Goal: Use online tool/utility: Utilize a website feature to perform a specific function

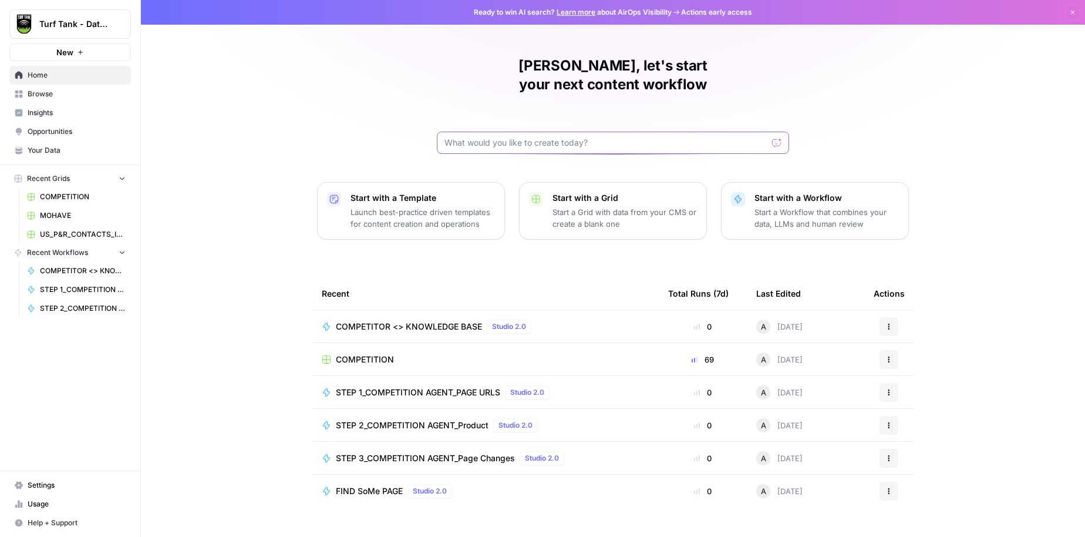
click at [482, 137] on input "text" at bounding box center [606, 143] width 323 height 12
click at [210, 178] on div "[PERSON_NAME], let's start your next content workflow Start with a Template Lau…" at bounding box center [613, 279] width 944 height 559
click at [42, 99] on span "Browse" at bounding box center [77, 94] width 98 height 11
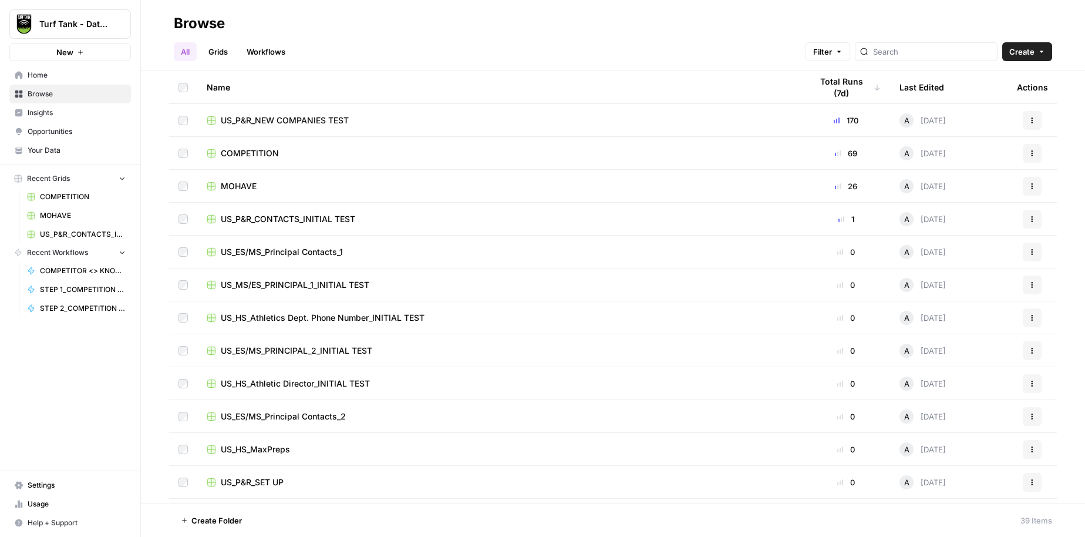
click at [52, 79] on span "Home" at bounding box center [77, 75] width 98 height 11
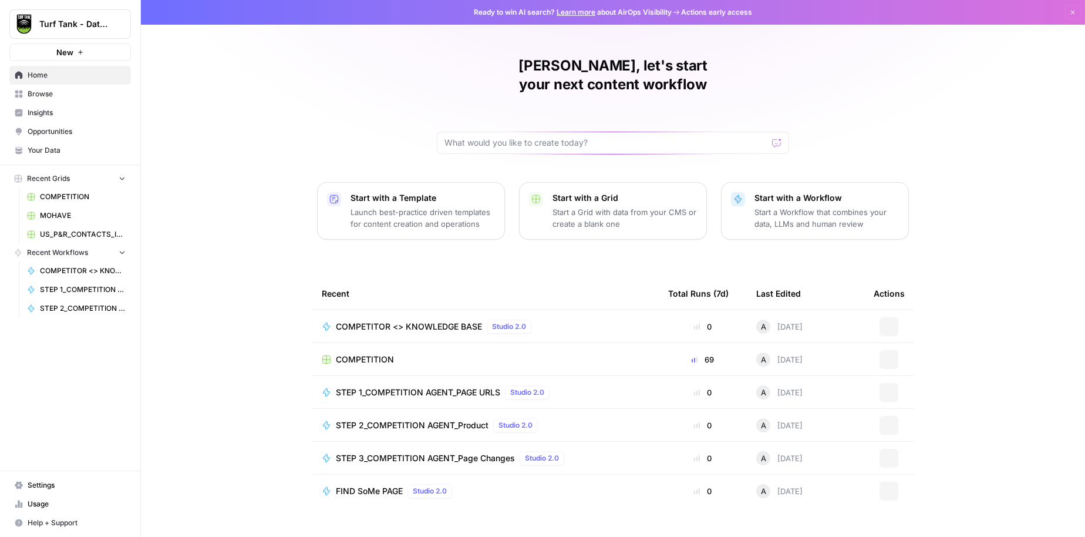
click at [50, 132] on span "Opportunities" at bounding box center [77, 131] width 98 height 11
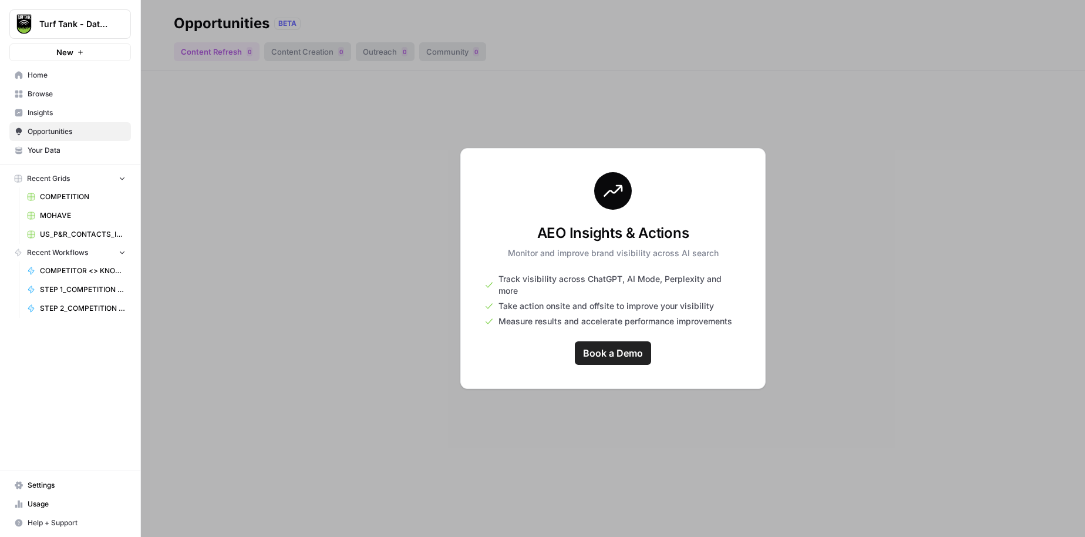
click at [306, 362] on div at bounding box center [613, 268] width 944 height 537
click at [53, 149] on span "Your Data" at bounding box center [77, 150] width 98 height 11
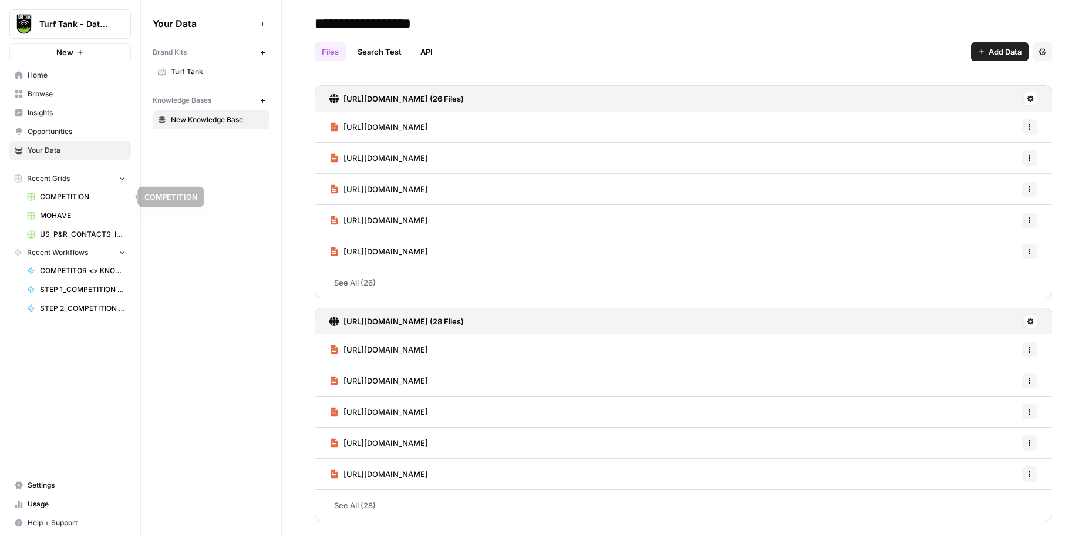
click at [48, 202] on link "COMPETITION" at bounding box center [76, 196] width 109 height 19
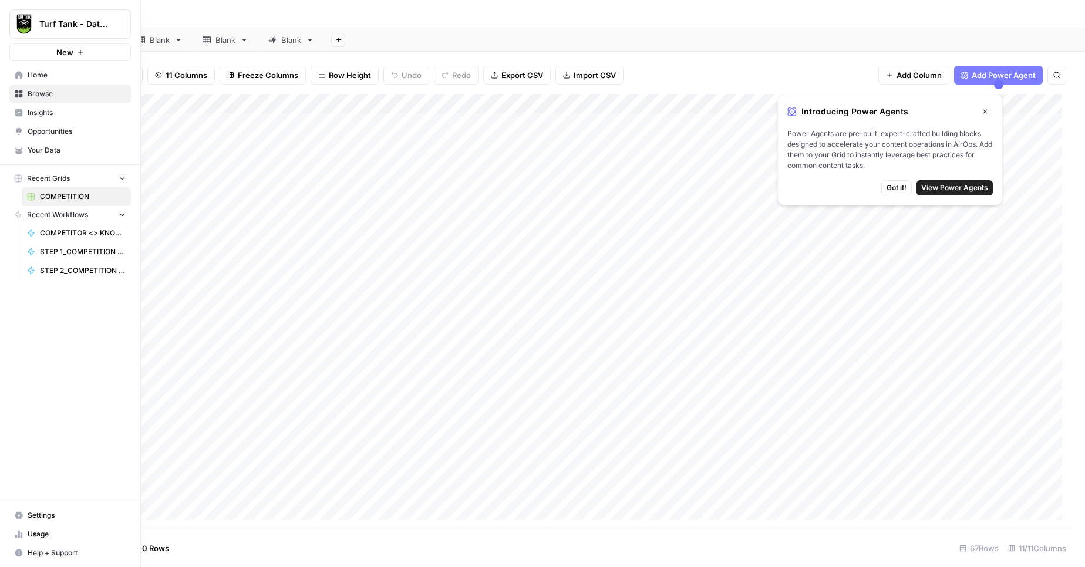
click at [38, 78] on span "Home" at bounding box center [77, 75] width 98 height 11
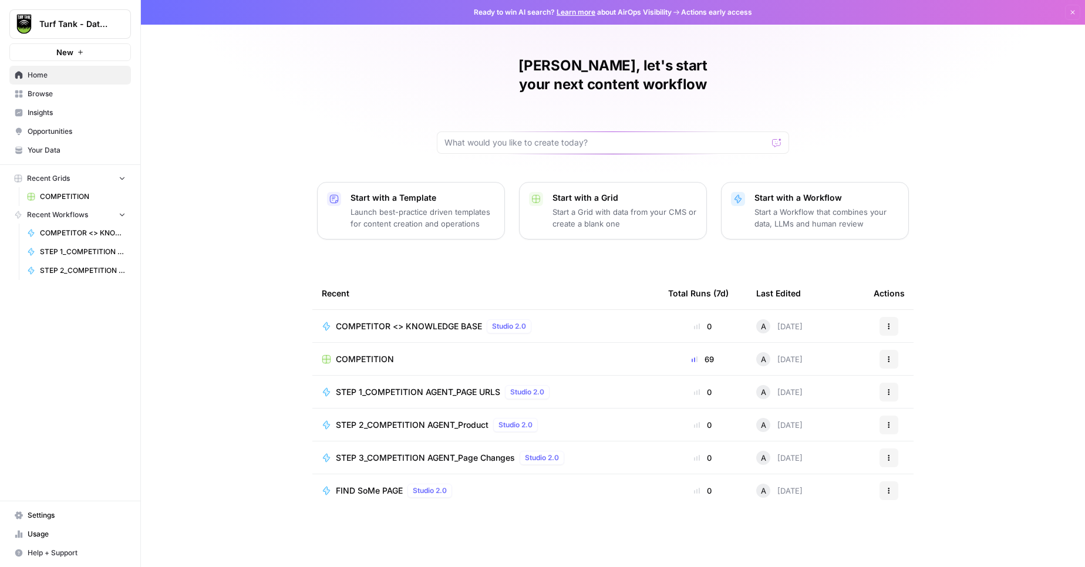
click at [369, 206] on p "Launch best-practice driven templates for content creation and operations" at bounding box center [423, 217] width 144 height 23
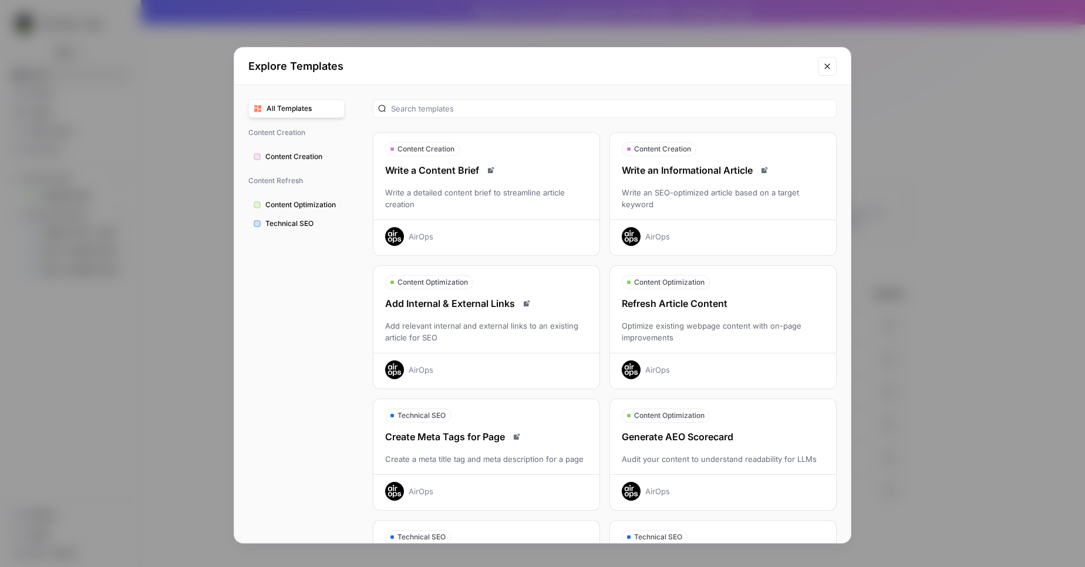
click at [833, 65] on button "Close modal" at bounding box center [827, 66] width 19 height 19
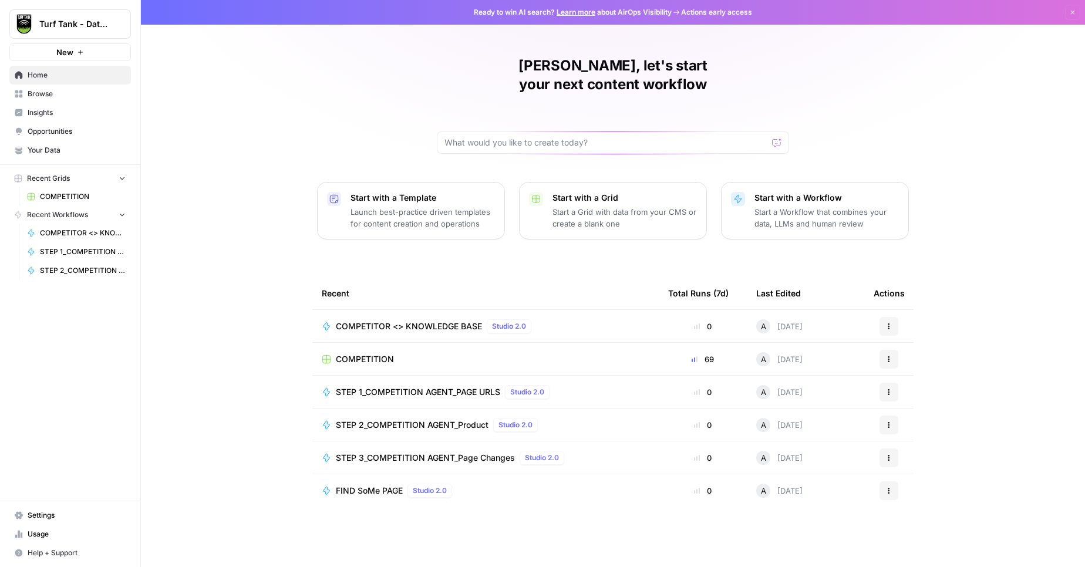
click at [480, 132] on div at bounding box center [613, 143] width 352 height 22
type input "extract data from google"
click button "Send" at bounding box center [777, 142] width 15 height 15
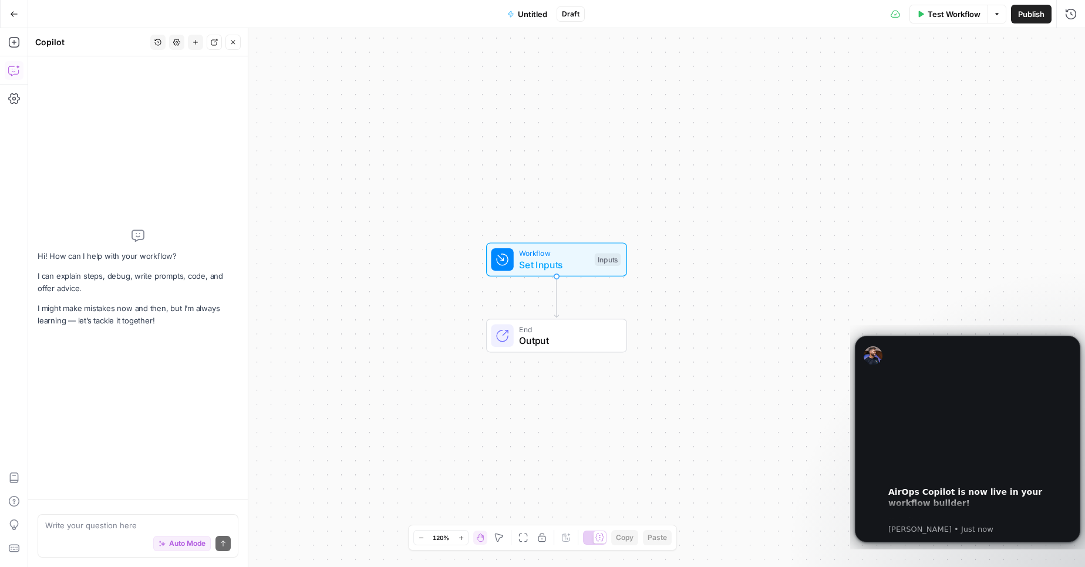
click at [90, 528] on textarea at bounding box center [138, 526] width 186 height 12
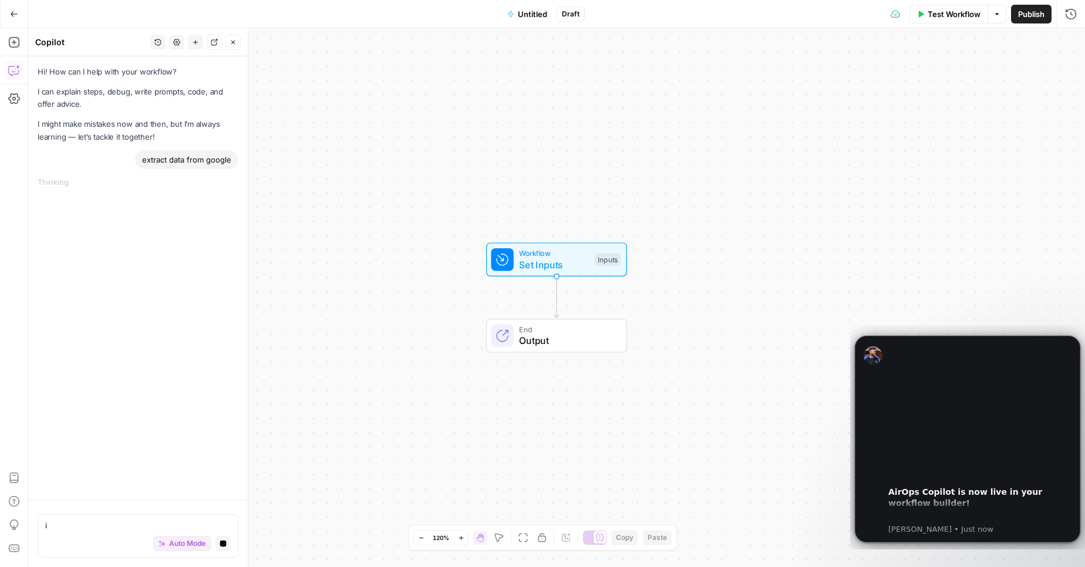
type textarea "i"
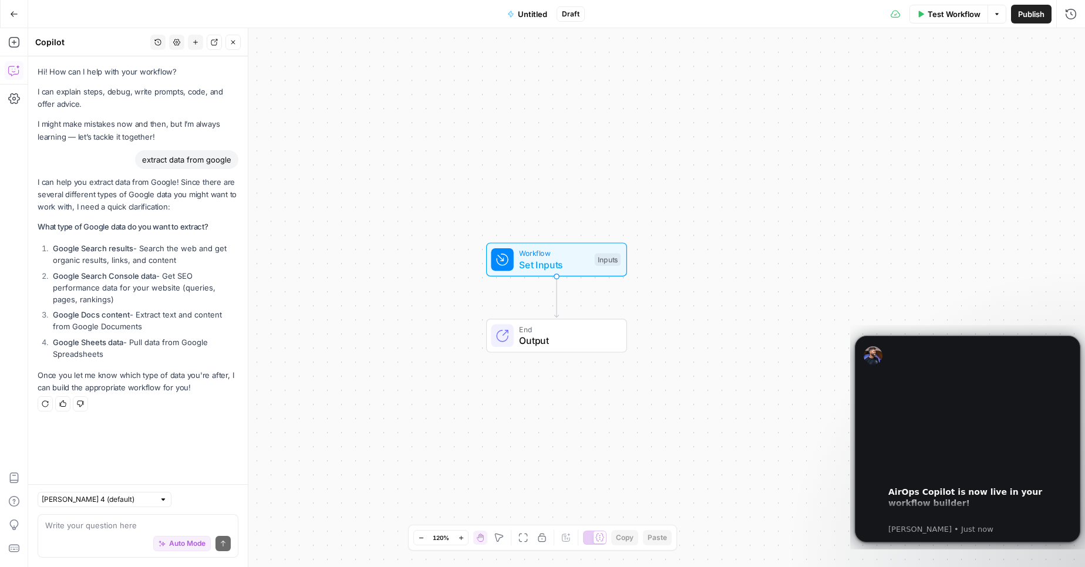
click at [99, 530] on textarea at bounding box center [138, 526] width 186 height 12
type textarea "google search results"
click at [523, 260] on span "Set Inputs" at bounding box center [554, 265] width 70 height 14
click at [524, 263] on span "Set Inputs" at bounding box center [554, 265] width 70 height 14
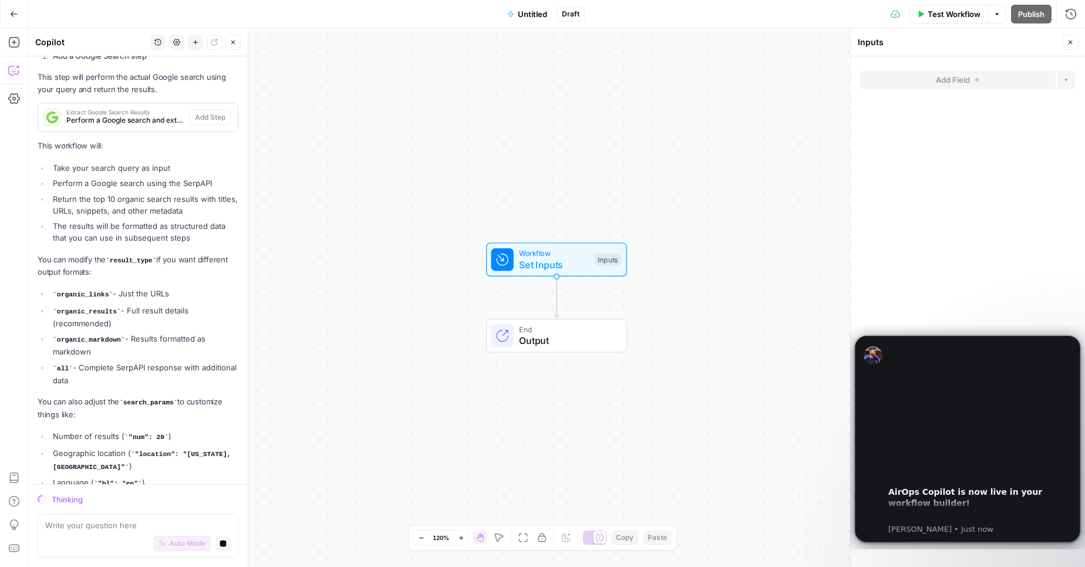
scroll to position [735, 0]
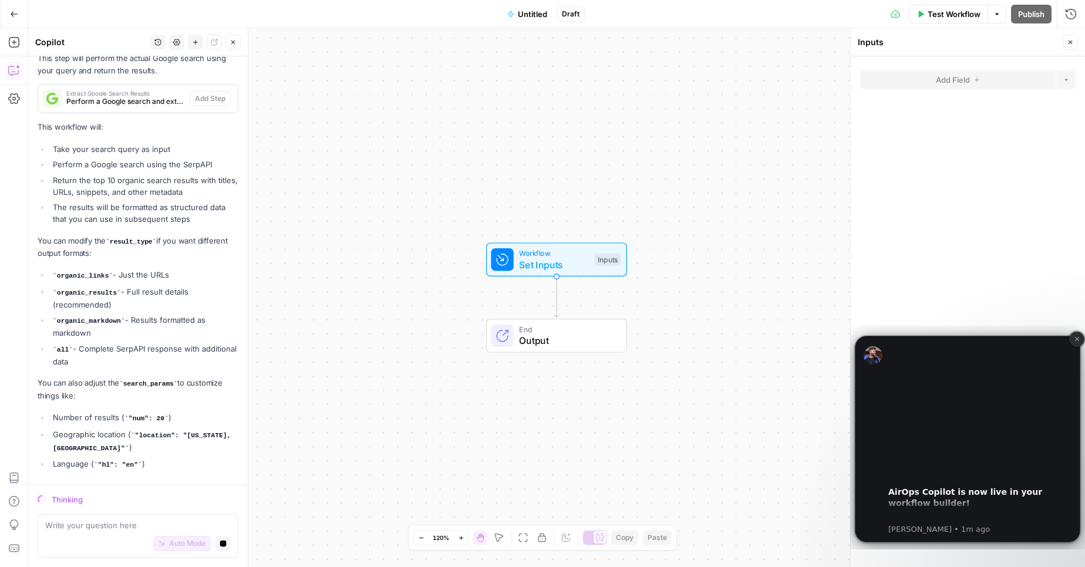
click at [1074, 341] on icon "Dismiss notification" at bounding box center [1077, 339] width 6 height 6
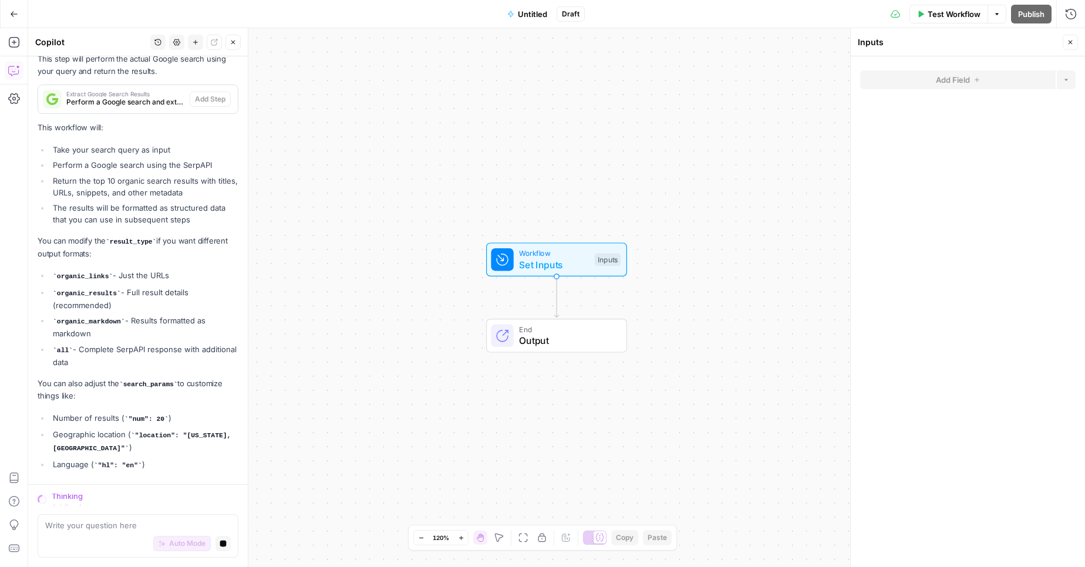
scroll to position [744, 0]
click at [604, 263] on div "Inputs" at bounding box center [608, 259] width 26 height 13
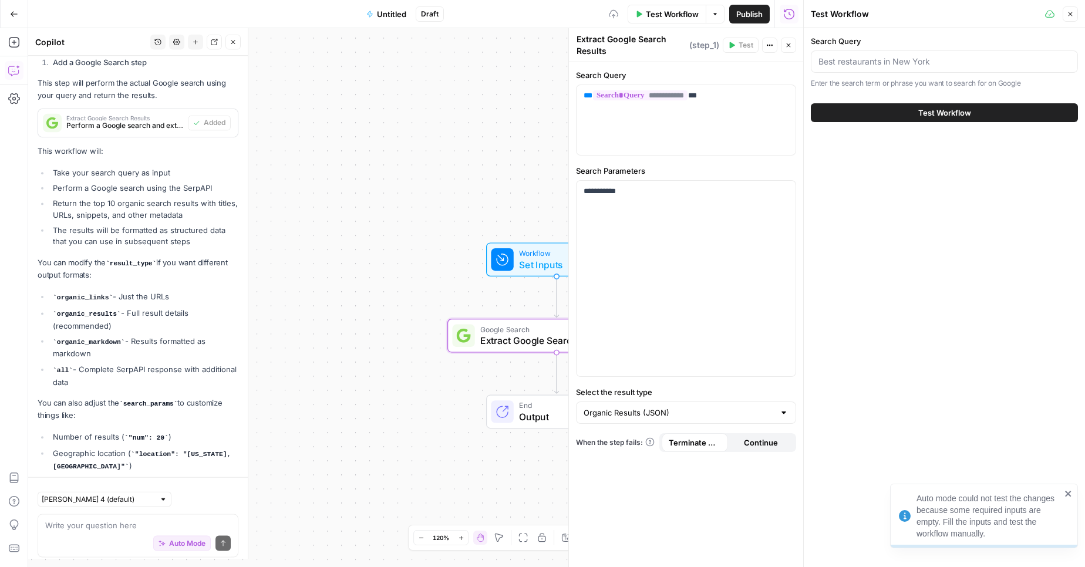
scroll to position [800, 0]
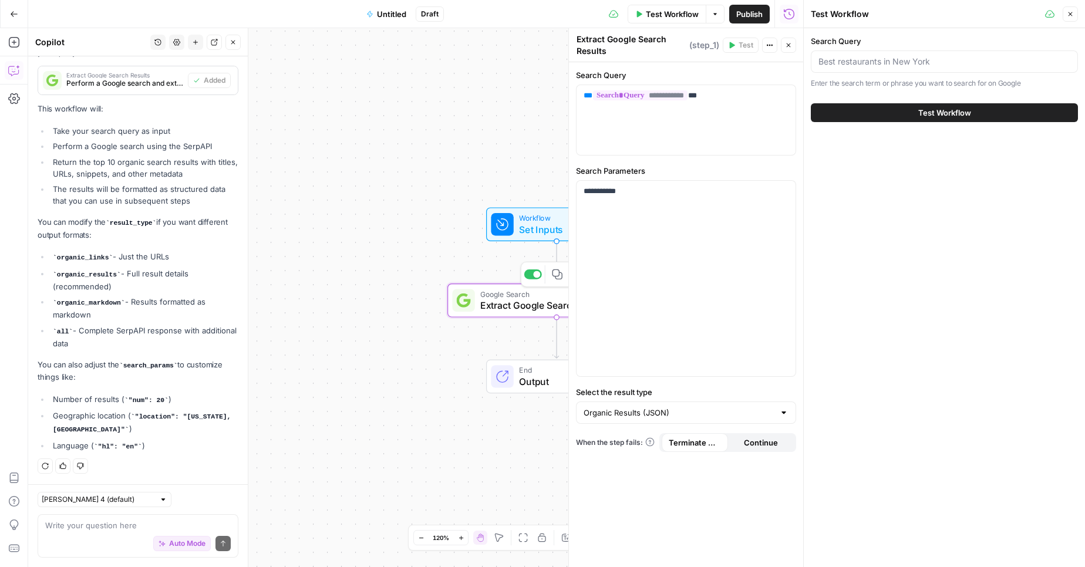
click at [528, 309] on span "Extract Google Search Results" at bounding box center [554, 305] width 148 height 14
click at [1073, 12] on icon "button" at bounding box center [1070, 14] width 7 height 7
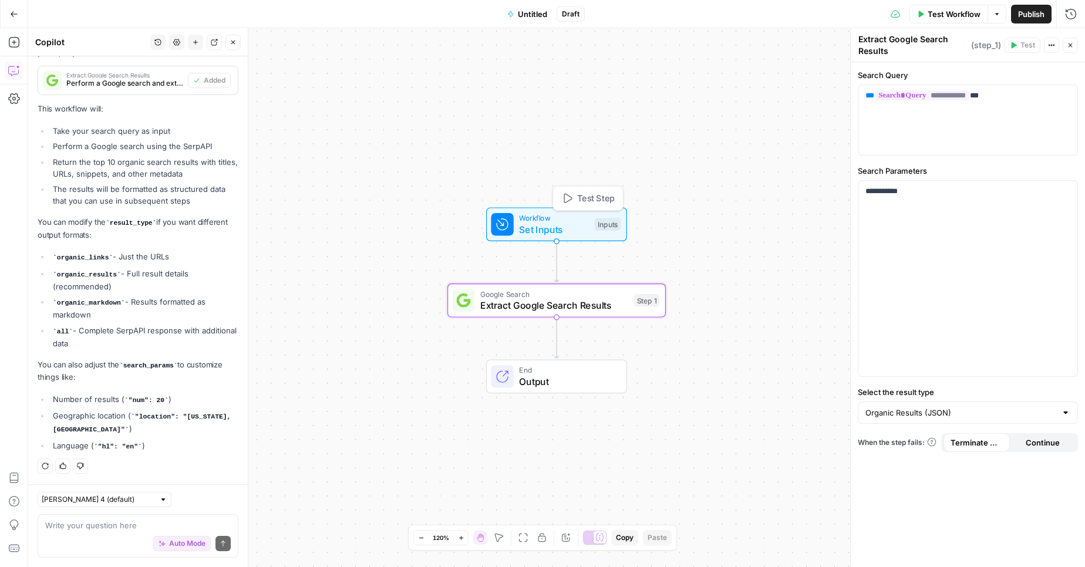
click at [547, 229] on span "Set Inputs" at bounding box center [554, 230] width 70 height 14
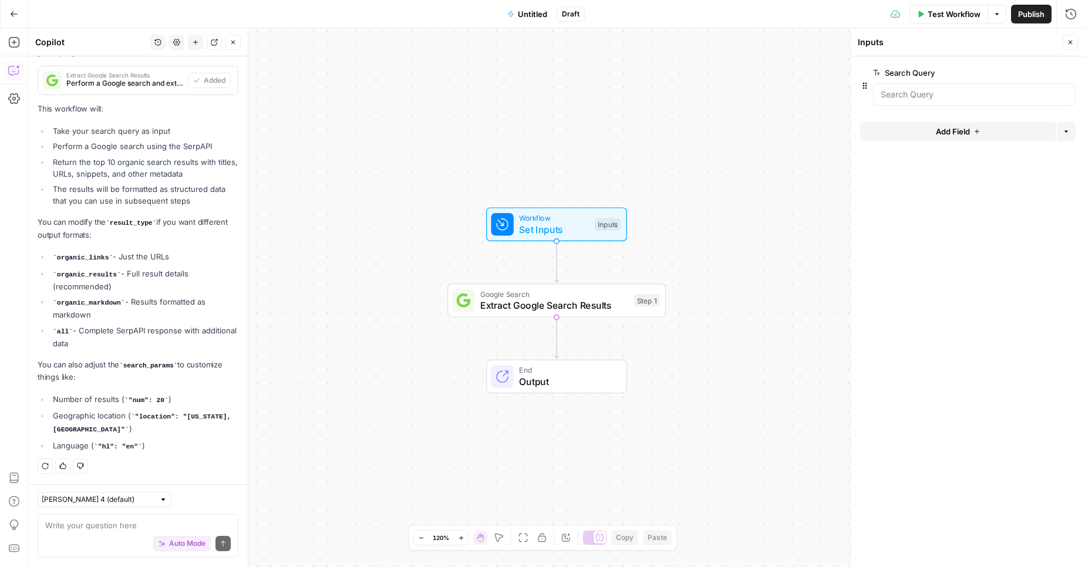
click at [905, 100] on div at bounding box center [974, 94] width 203 height 22
click at [535, 316] on div "Google Search Extract Google Search Results Step 1 Copy step Delete step Add No…" at bounding box center [557, 301] width 219 height 34
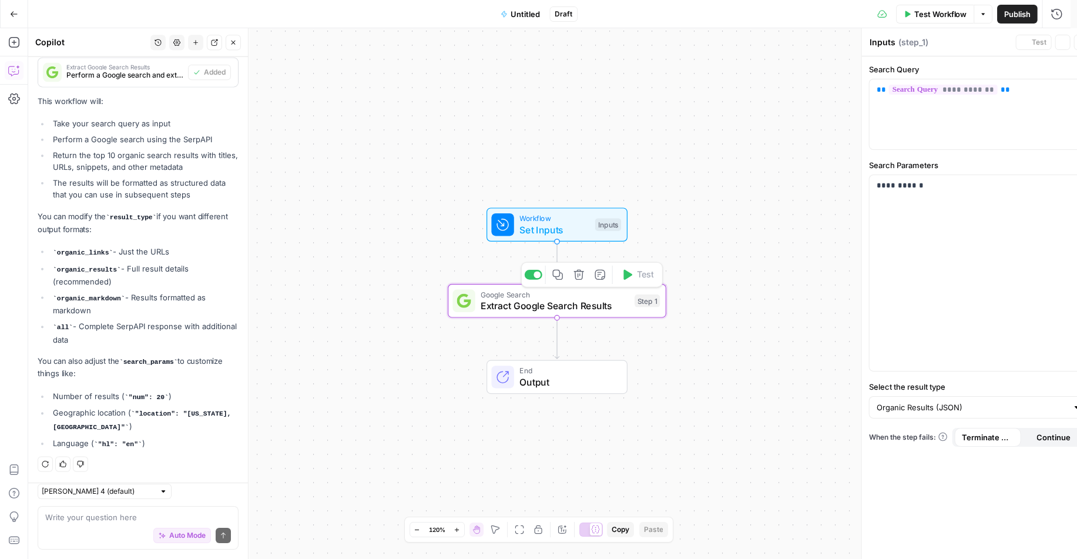
type textarea "Extract Google Search Results"
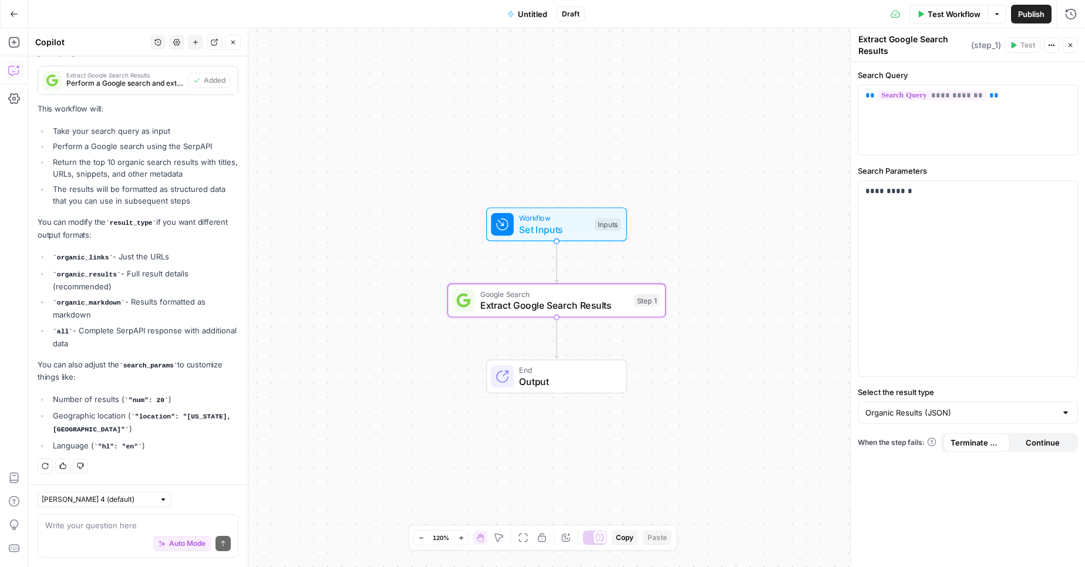
click at [552, 226] on span "Set Inputs" at bounding box center [554, 230] width 70 height 14
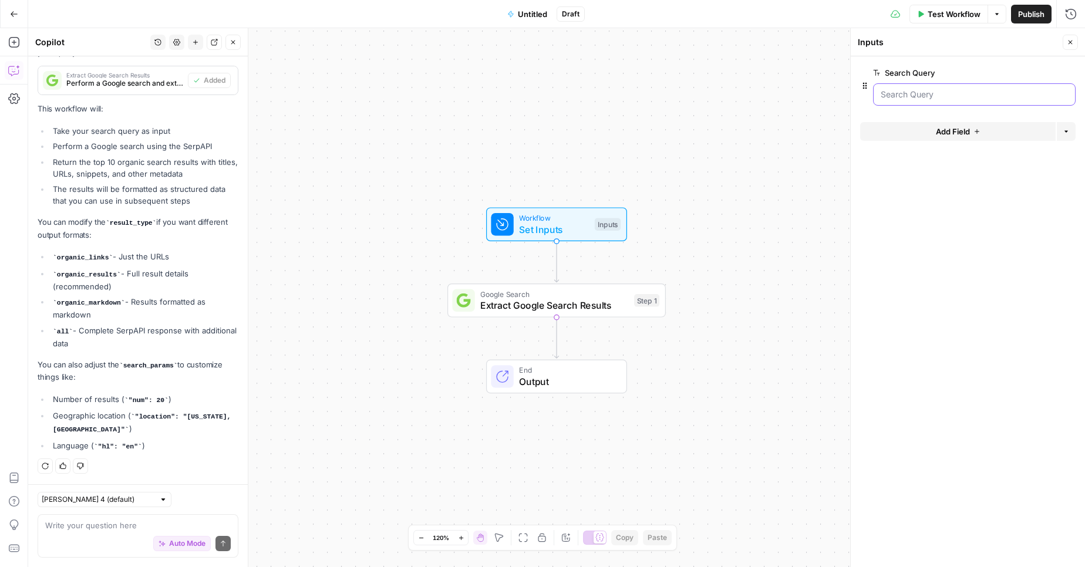
click at [902, 95] on Query "Search Query" at bounding box center [974, 95] width 187 height 12
click at [922, 89] on Query "Search Query" at bounding box center [974, 95] width 187 height 12
click at [919, 96] on Query "Search Query" at bounding box center [974, 95] width 187 height 12
click at [1023, 80] on div "Search Query edit field Delete group" at bounding box center [974, 86] width 203 height 40
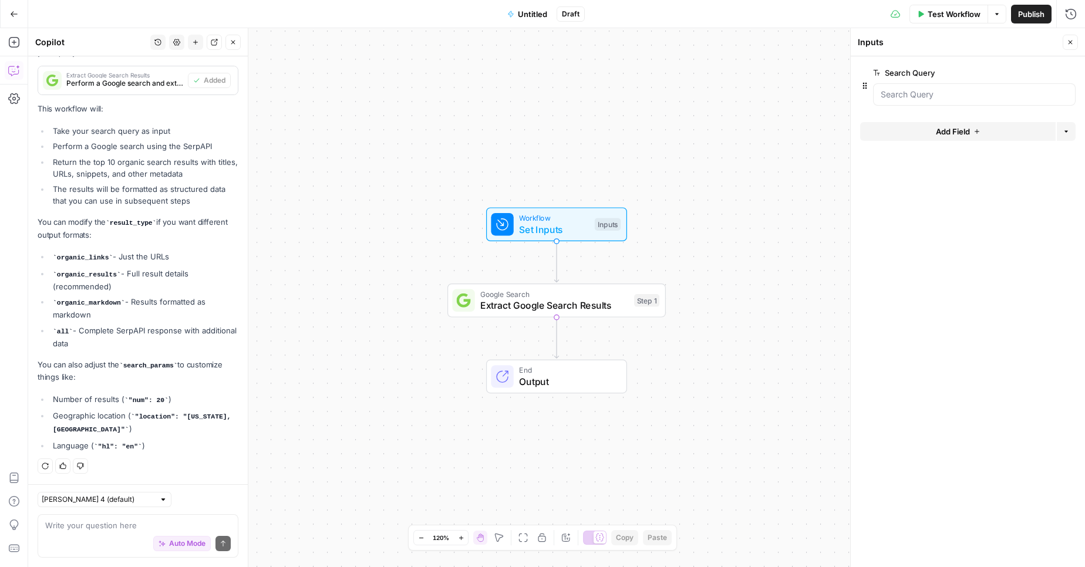
click at [1030, 73] on span "edit field" at bounding box center [1032, 72] width 26 height 9
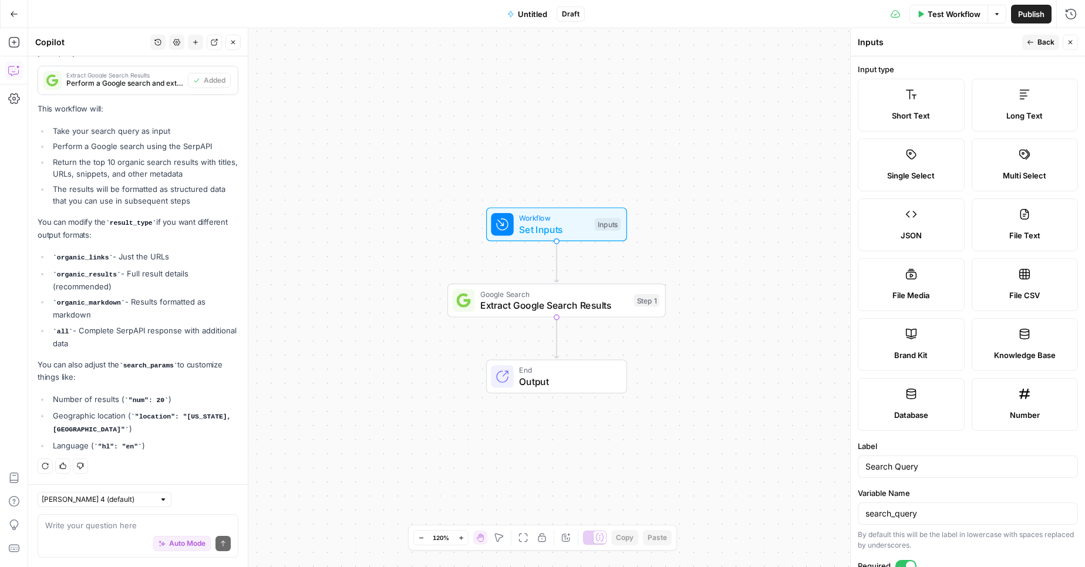
click at [936, 108] on label "Short Text" at bounding box center [911, 105] width 107 height 53
click at [1027, 43] on button "Back" at bounding box center [1041, 42] width 37 height 15
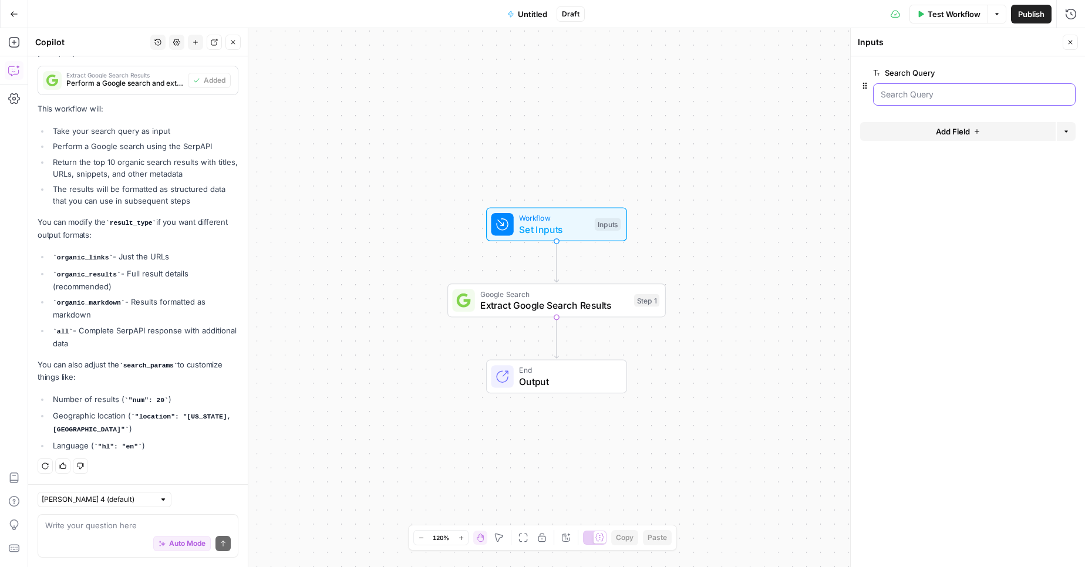
click at [893, 93] on Query "Search Query" at bounding box center [974, 95] width 187 height 12
click at [577, 307] on span "Extract Google Search Results" at bounding box center [554, 305] width 148 height 14
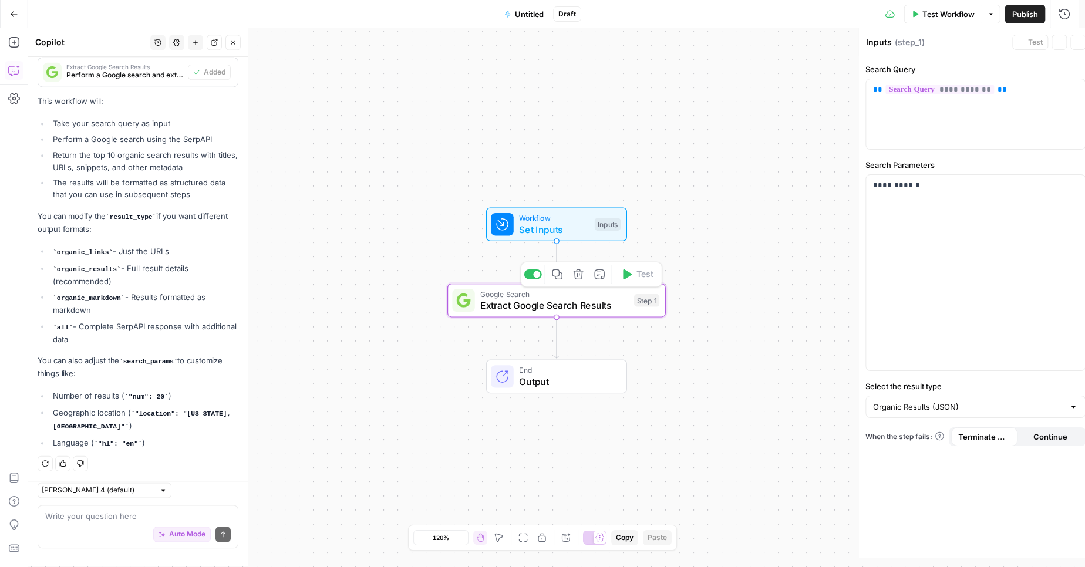
type textarea "Extract Google Search Results"
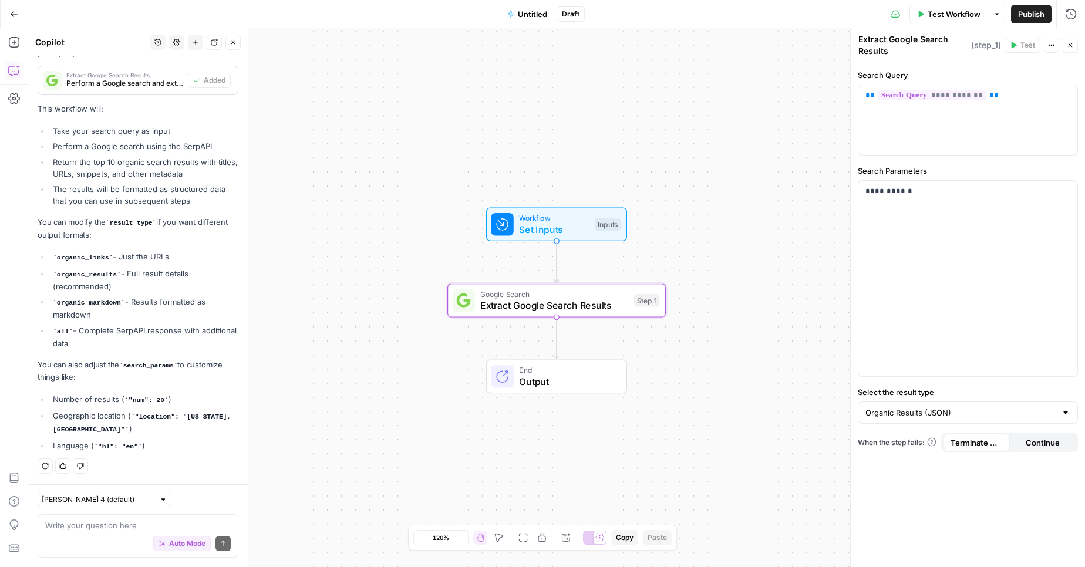
click at [561, 217] on span "Workflow" at bounding box center [554, 218] width 70 height 11
click at [614, 226] on div "Inputs" at bounding box center [608, 223] width 26 height 13
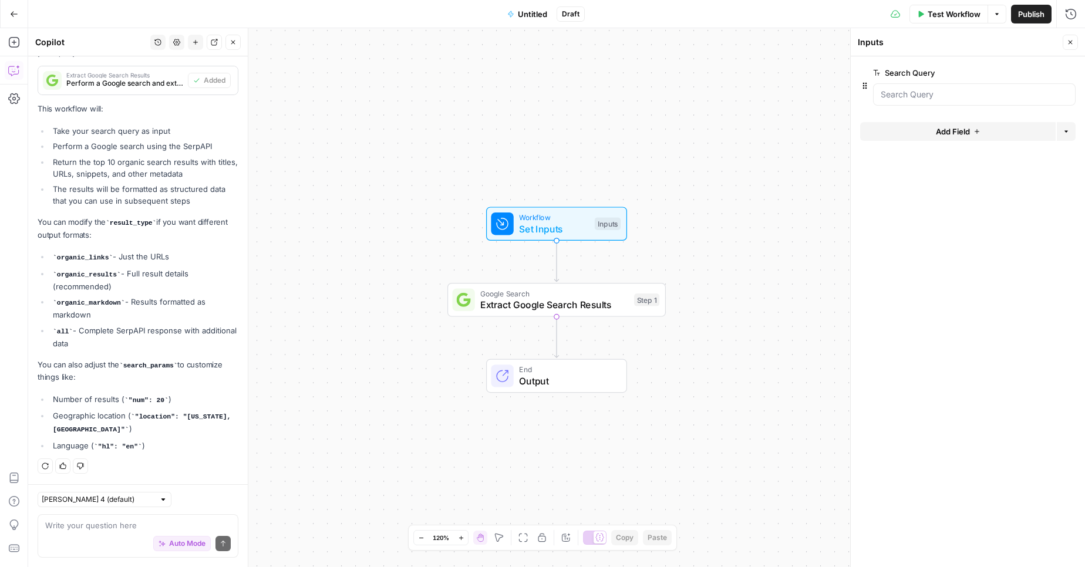
click at [957, 21] on button "Test Workflow" at bounding box center [949, 14] width 79 height 19
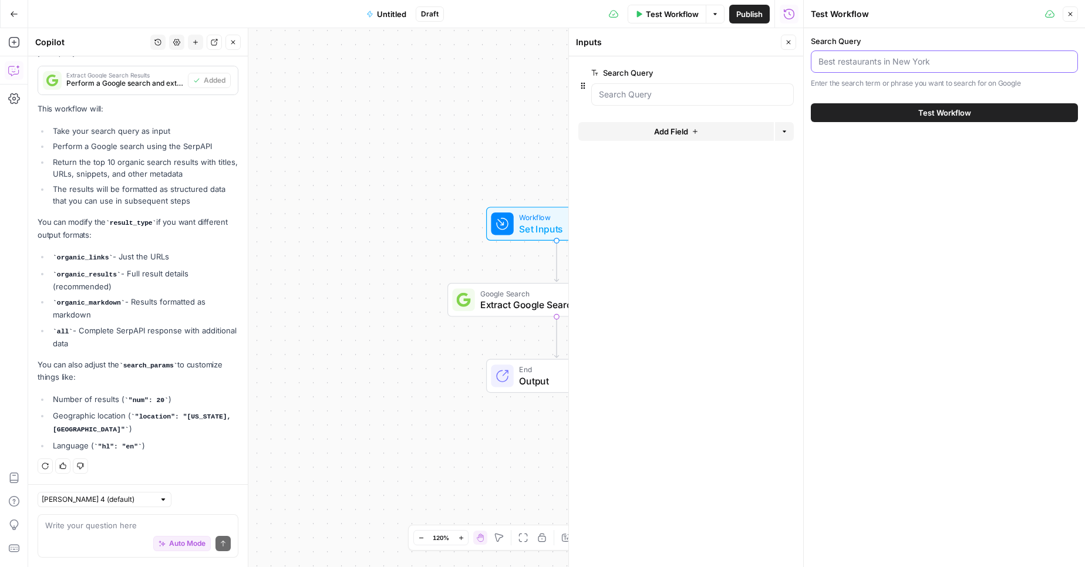
click at [865, 64] on input "Search Query" at bounding box center [945, 62] width 252 height 12
click at [825, 59] on input "tournaments in [GEOGRAPHIC_DATA]" at bounding box center [945, 62] width 252 height 12
type input "american football tournaments in [GEOGRAPHIC_DATA]"
click at [930, 115] on span "Test Workflow" at bounding box center [945, 113] width 53 height 12
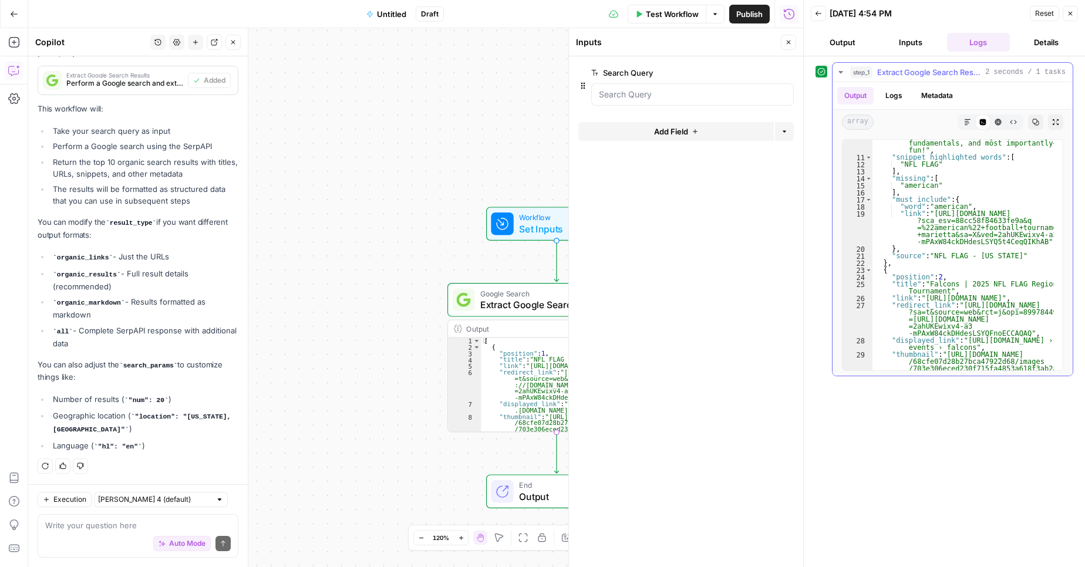
scroll to position [169, 0]
click at [1038, 126] on button "Copy" at bounding box center [1035, 122] width 15 height 15
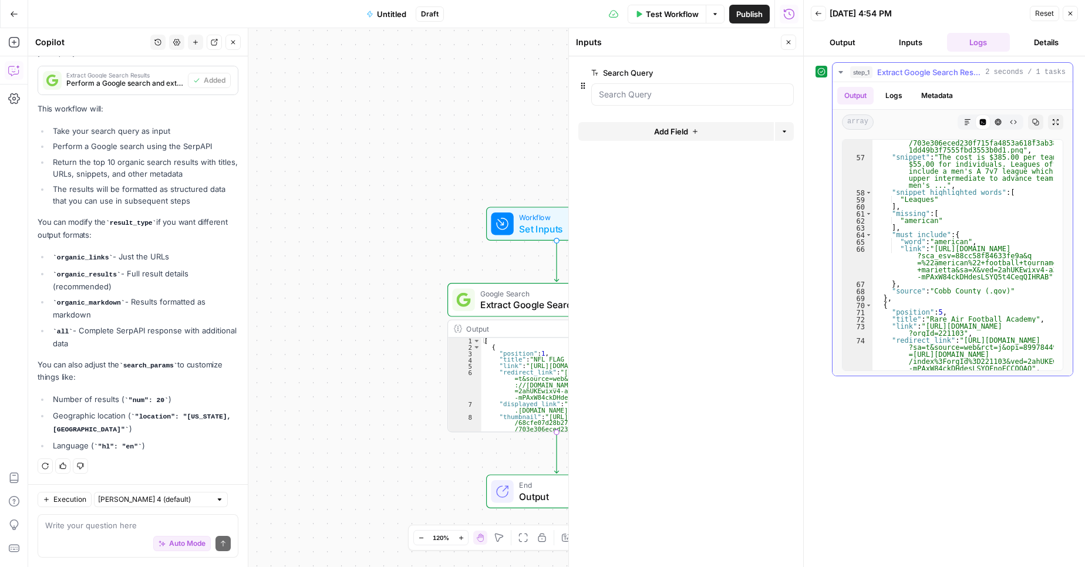
scroll to position [761, 0]
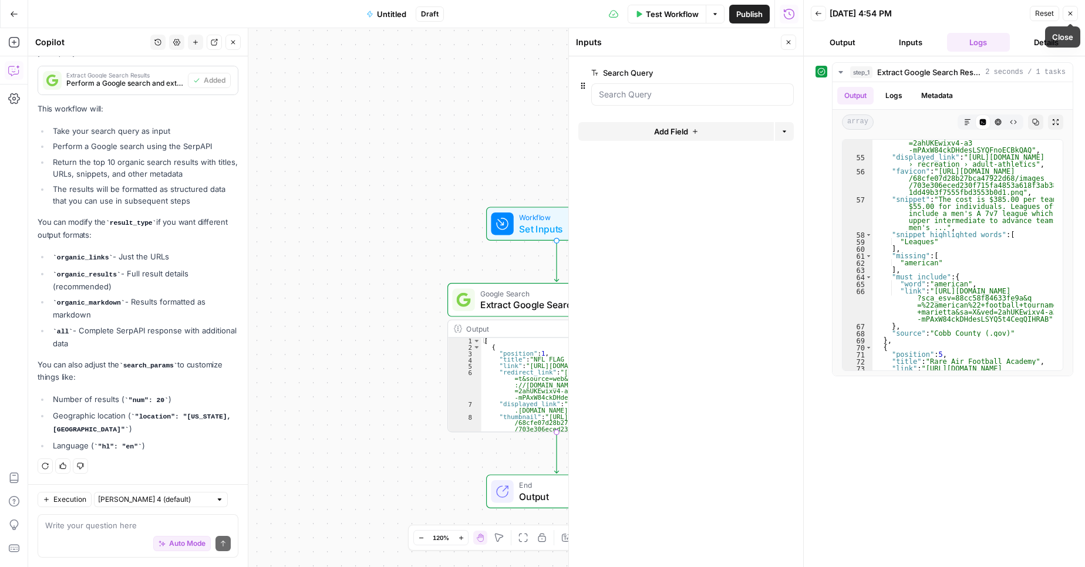
click at [1050, 18] on button "Reset" at bounding box center [1044, 13] width 29 height 15
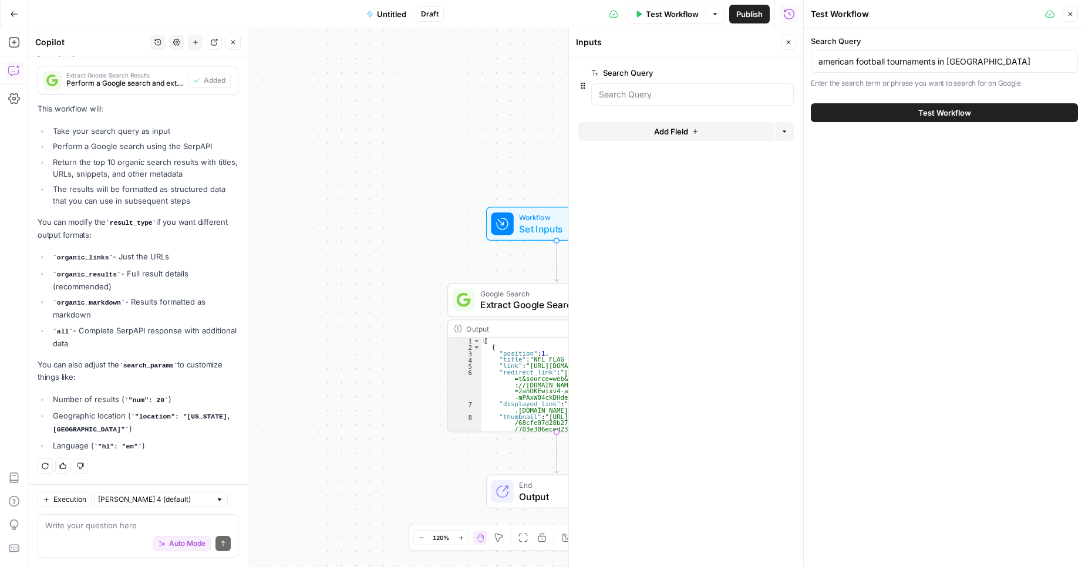
click at [1009, 54] on div "american football tournaments in [GEOGRAPHIC_DATA]" at bounding box center [944, 62] width 267 height 22
click at [1041, 63] on input "upcoming american football tournaments in [GEOGRAPHIC_DATA]" at bounding box center [945, 62] width 252 height 12
type input "upcoming american football tournaments in [GEOGRAPHIC_DATA] with dates"
click at [1006, 110] on button "Test Workflow" at bounding box center [944, 112] width 267 height 19
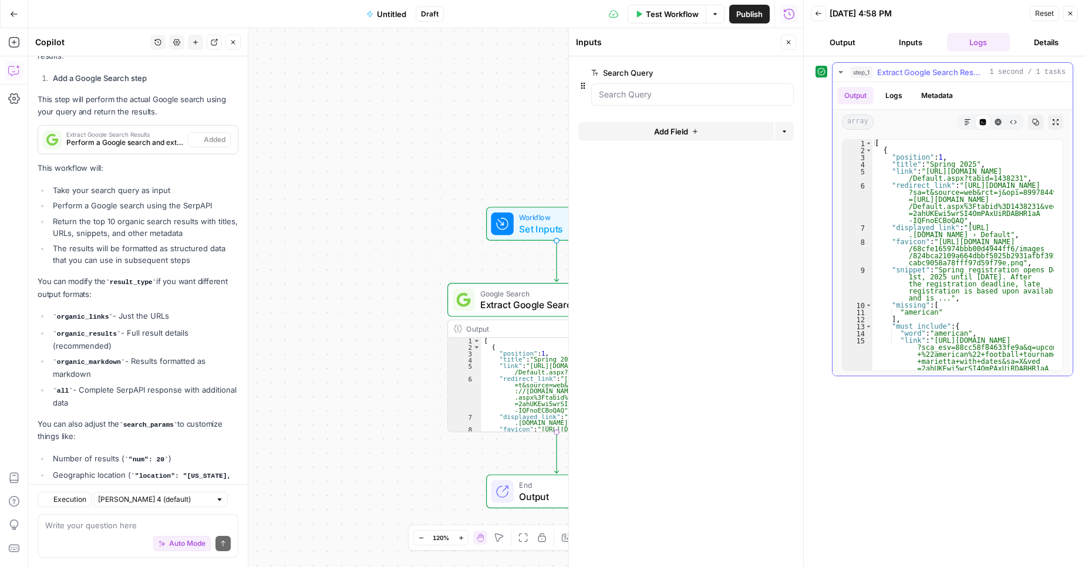
scroll to position [800, 0]
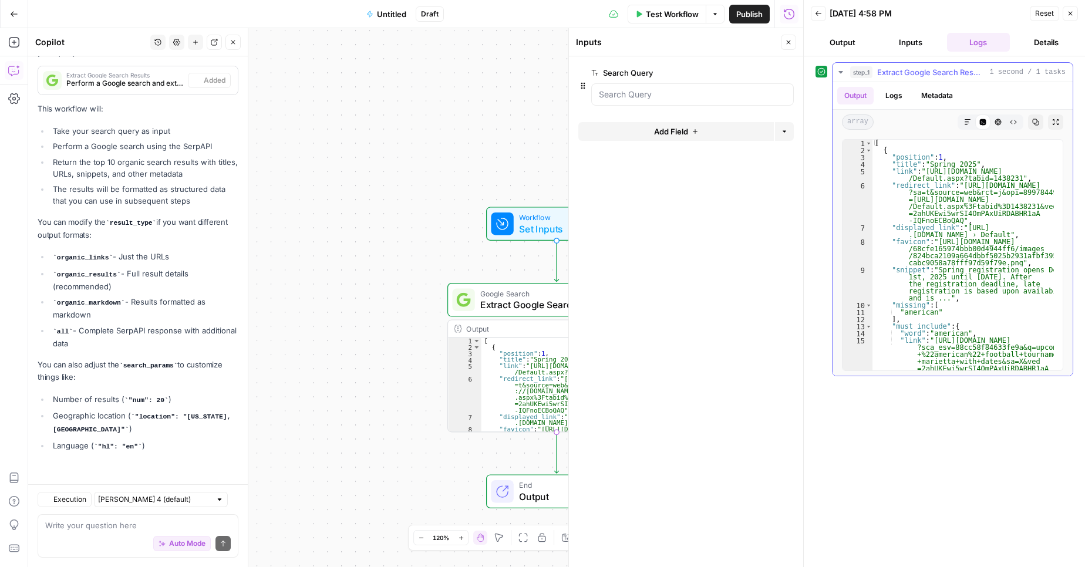
click at [1031, 125] on button "Copy" at bounding box center [1035, 122] width 15 height 15
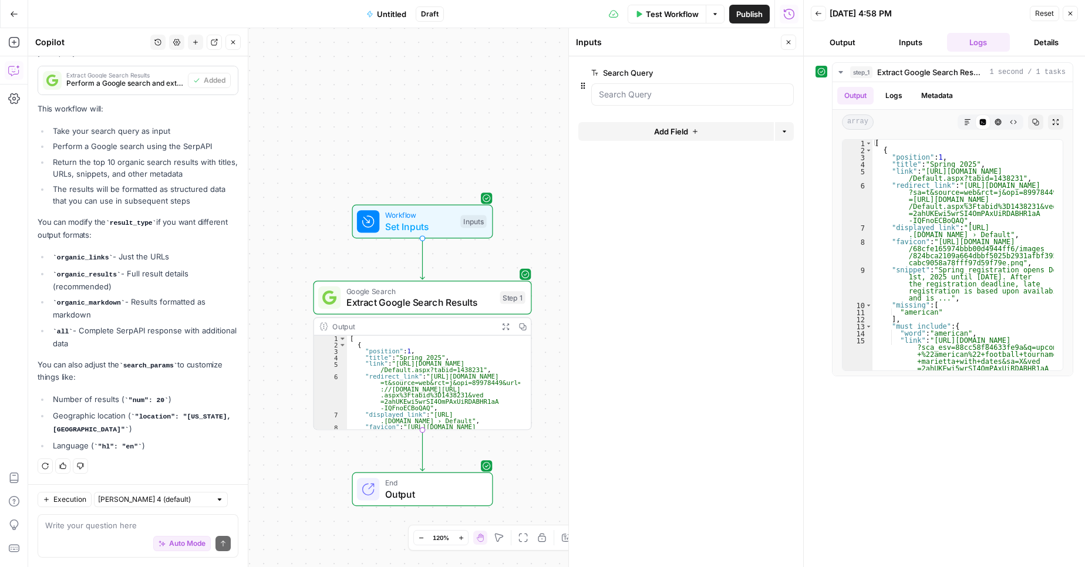
click at [1051, 43] on button "Details" at bounding box center [1046, 42] width 63 height 19
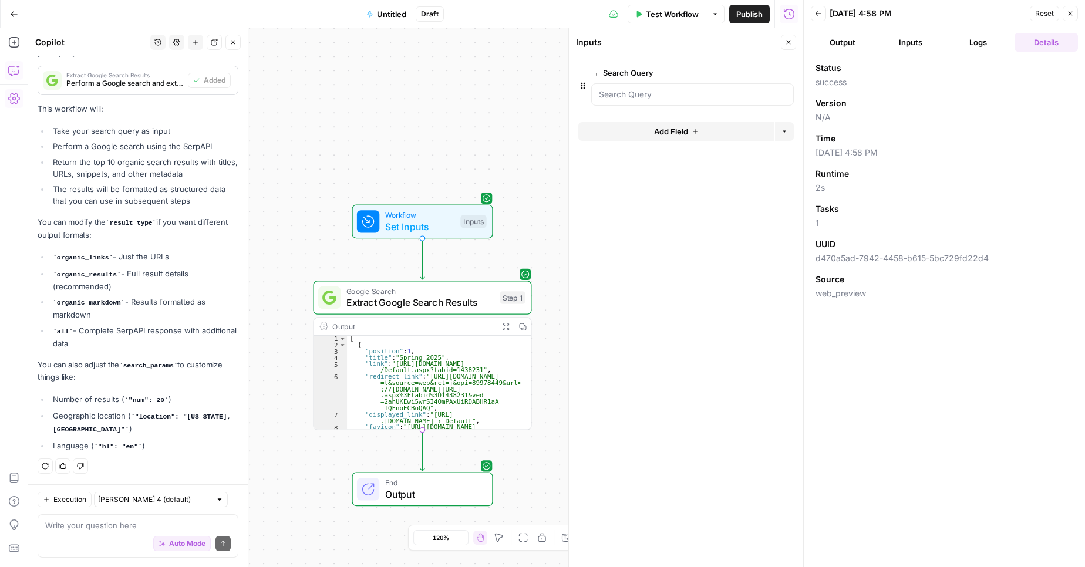
click at [13, 103] on button "Settings" at bounding box center [14, 98] width 19 height 19
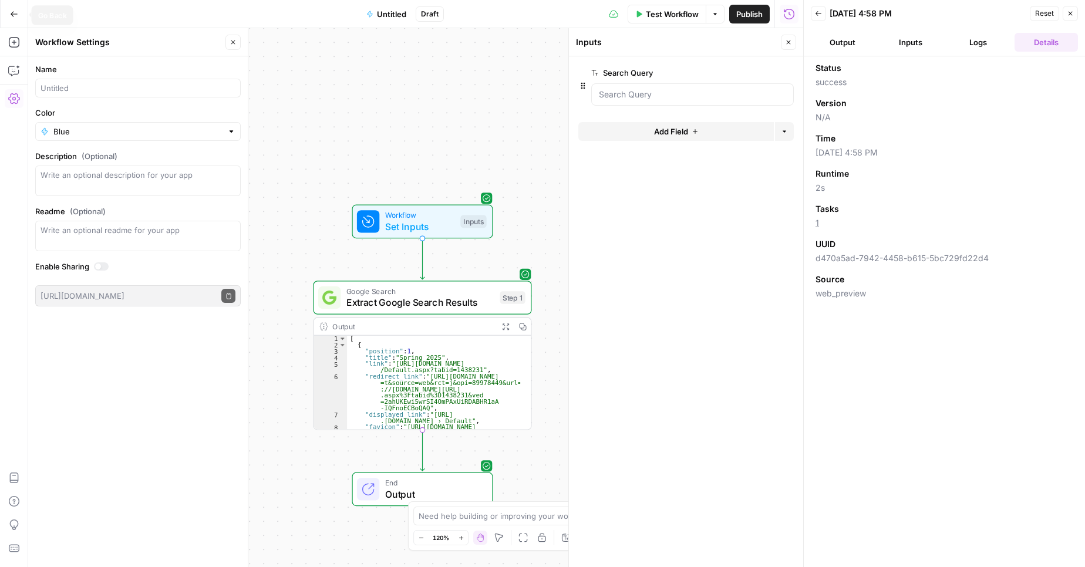
click at [17, 19] on button "Go Back" at bounding box center [14, 14] width 21 height 21
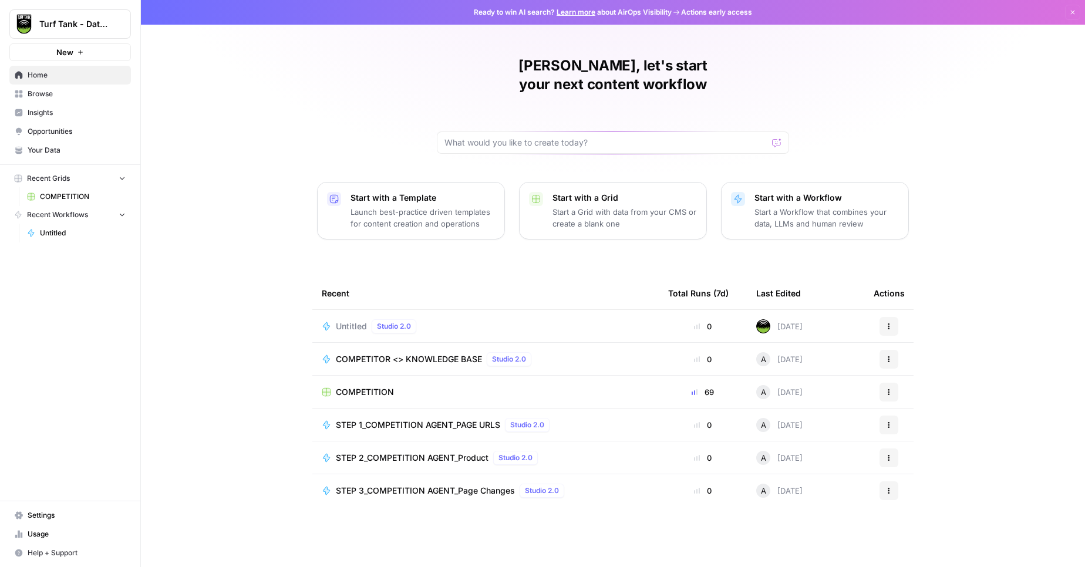
click at [44, 536] on link "Usage" at bounding box center [70, 534] width 122 height 19
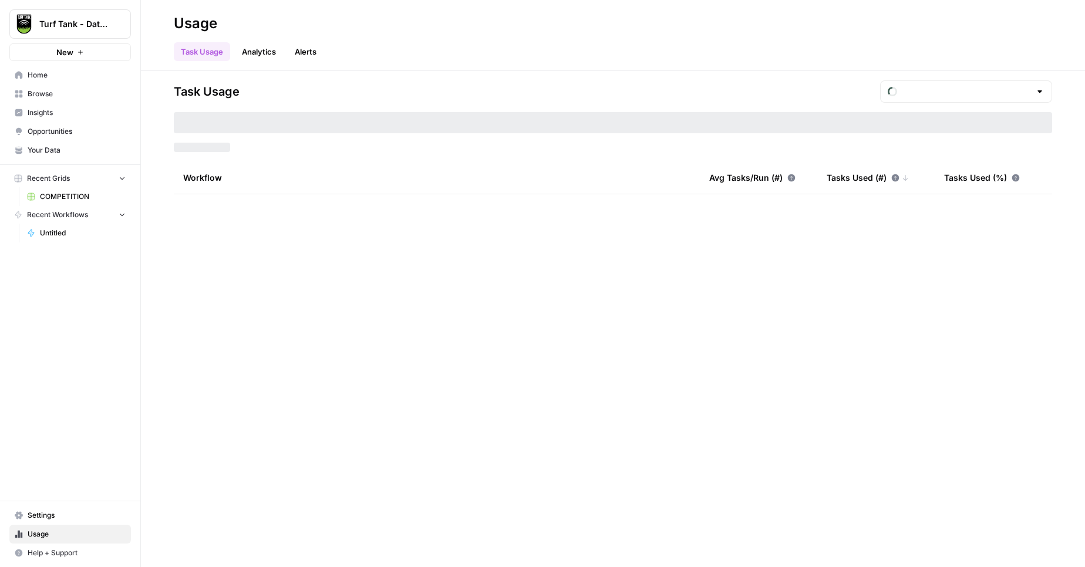
type input "September Tasks"
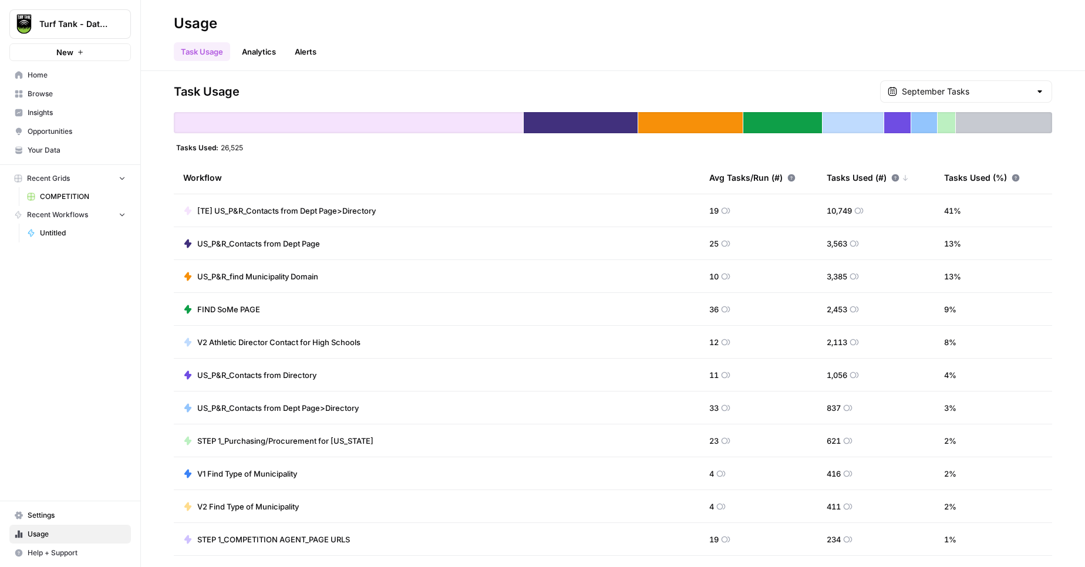
drag, startPoint x: 702, startPoint y: 211, endPoint x: 714, endPoint y: 210, distance: 11.8
click at [714, 210] on div "19" at bounding box center [720, 211] width 21 height 12
click at [921, 90] on input "text" at bounding box center [966, 92] width 129 height 12
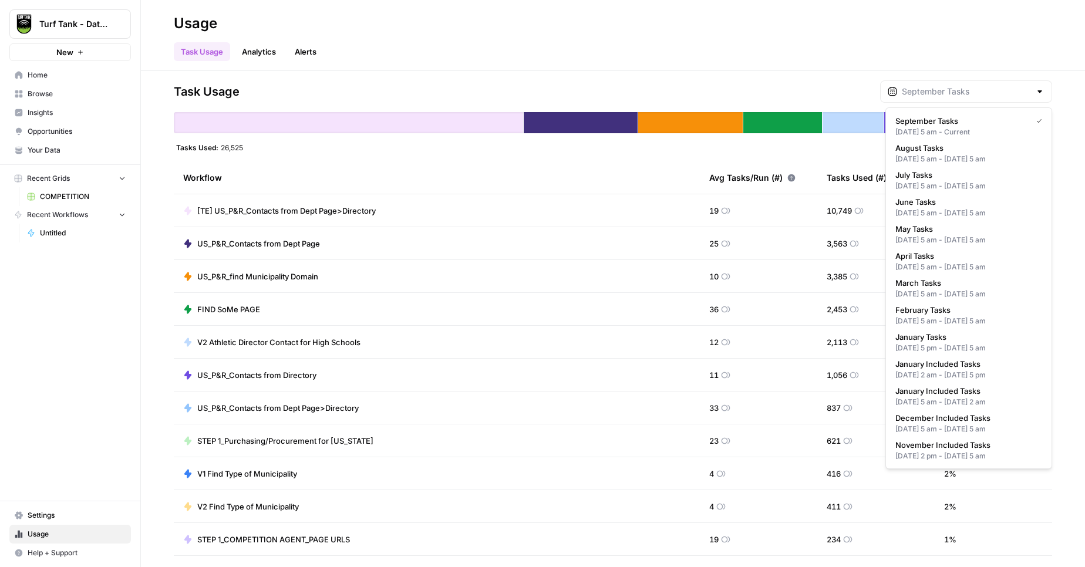
type input "September Tasks"
drag, startPoint x: 818, startPoint y: 110, endPoint x: 808, endPoint y: 110, distance: 10.0
click at [813, 110] on div "Task Usage September Tasks Tasks Used: 26,525 Workflow Avg Tasks/Run (#) Tasks …" at bounding box center [613, 319] width 879 height 478
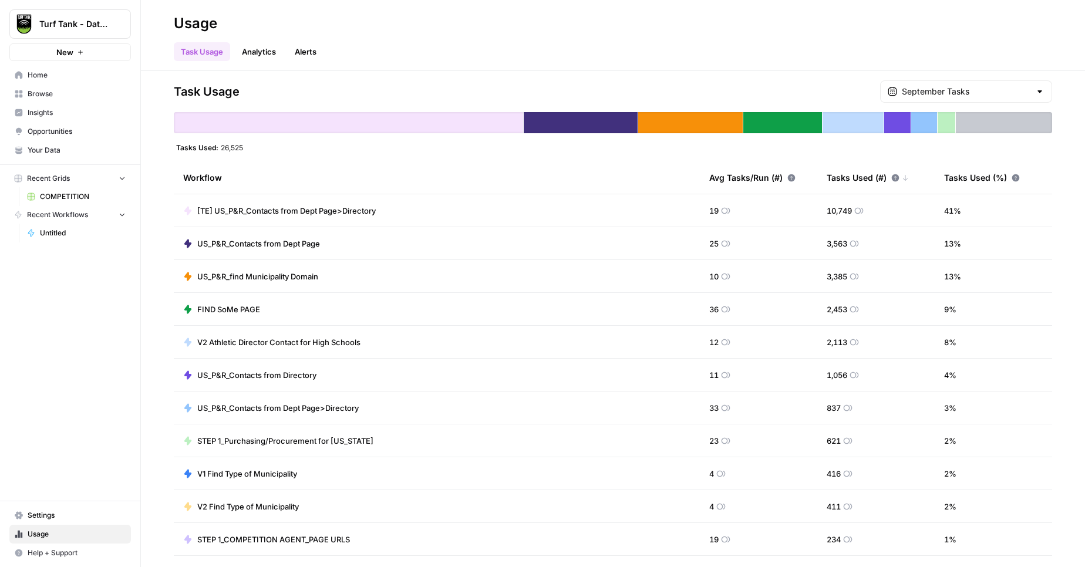
click at [252, 49] on link "Analytics" at bounding box center [259, 51] width 48 height 19
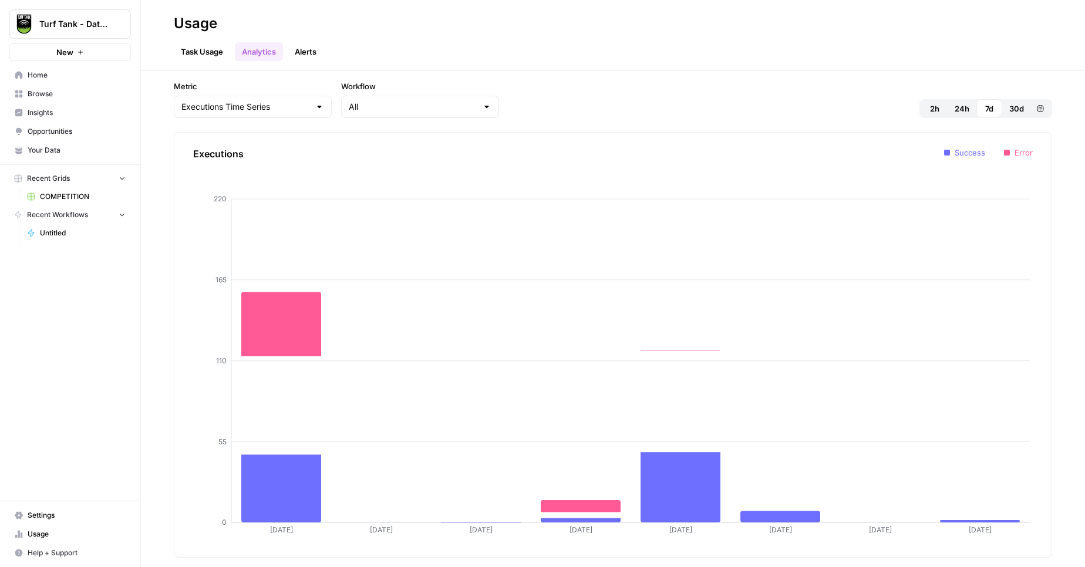
click at [314, 59] on link "Alerts" at bounding box center [306, 51] width 36 height 19
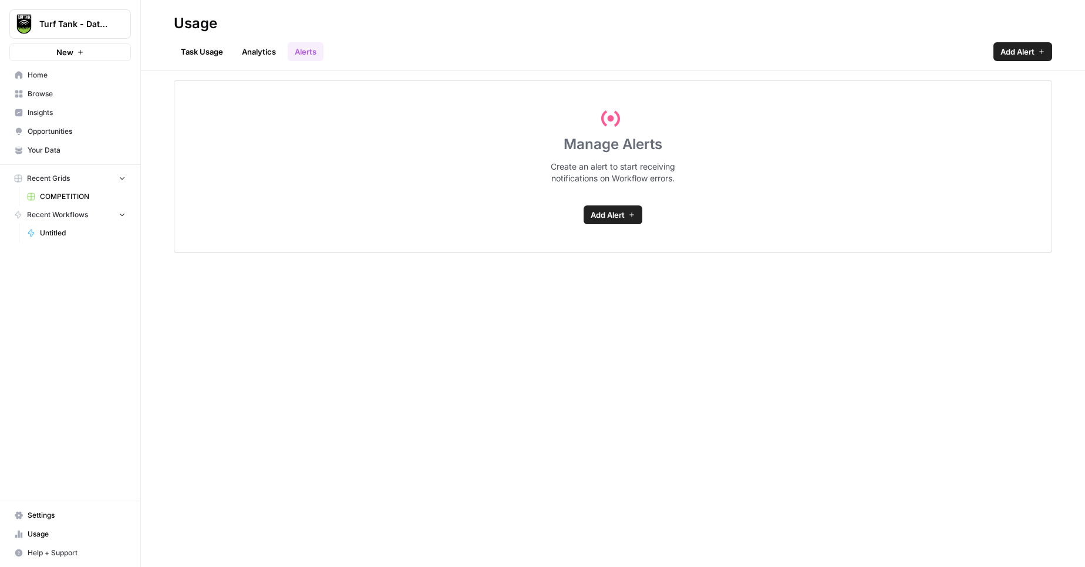
click at [214, 58] on link "Task Usage" at bounding box center [202, 51] width 56 height 19
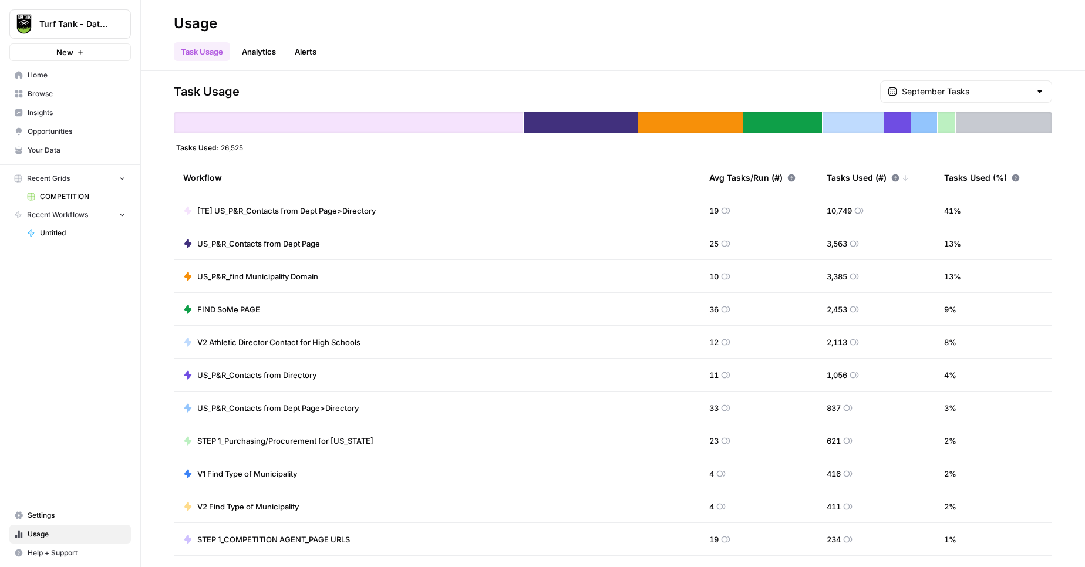
click at [36, 519] on span "Settings" at bounding box center [77, 515] width 98 height 11
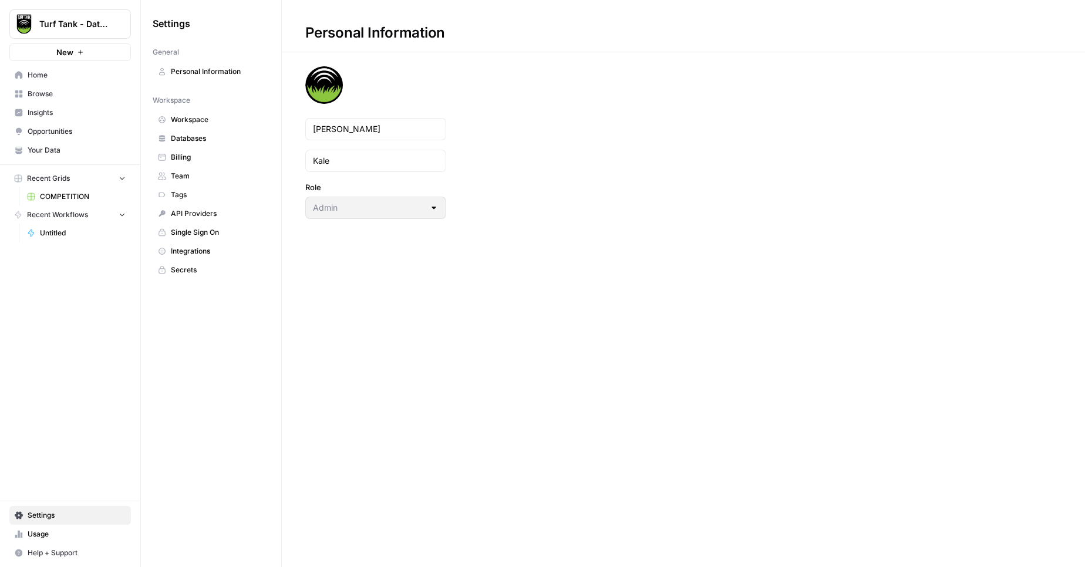
click at [196, 168] on link "Team" at bounding box center [211, 176] width 117 height 19
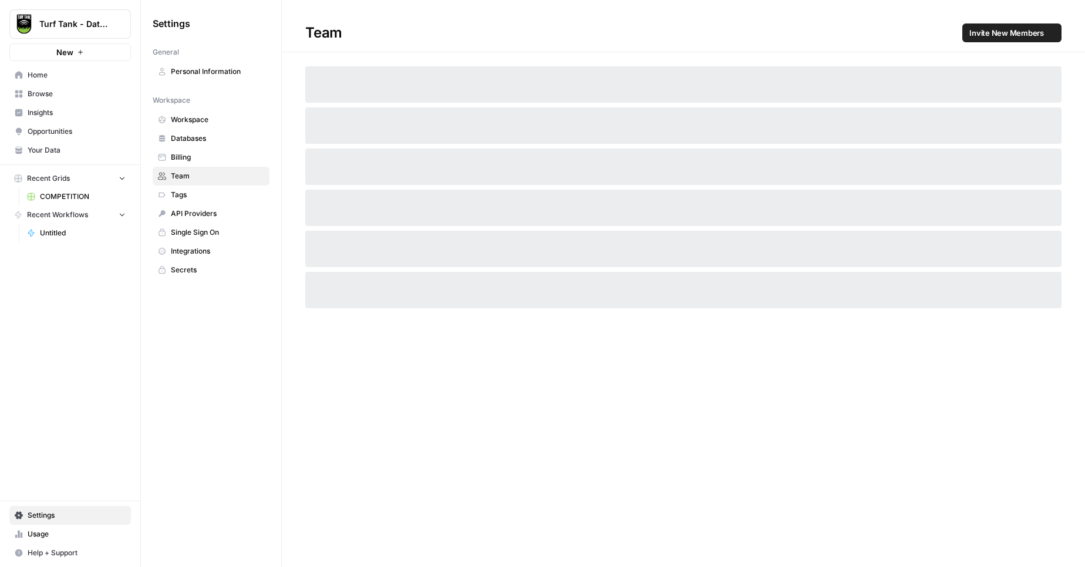
click at [193, 160] on span "Billing" at bounding box center [217, 157] width 93 height 11
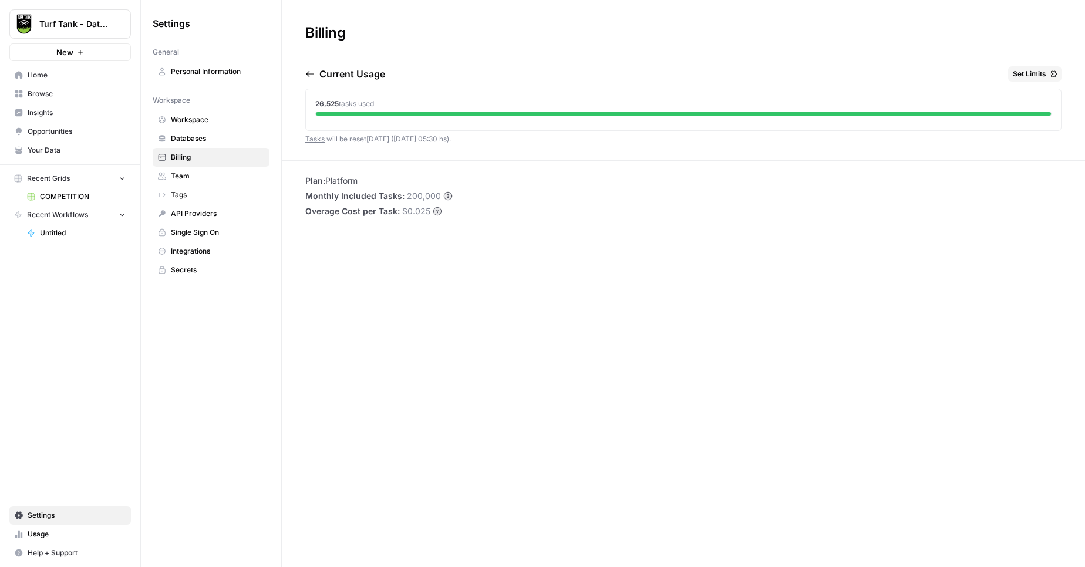
drag, startPoint x: 404, startPoint y: 211, endPoint x: 447, endPoint y: 210, distance: 42.9
click at [447, 210] on li "Overage Cost per Task: $0.025" at bounding box center [378, 212] width 147 height 12
click at [181, 211] on span "API Providers" at bounding box center [217, 214] width 93 height 11
